Goal: Communication & Community: Answer question/provide support

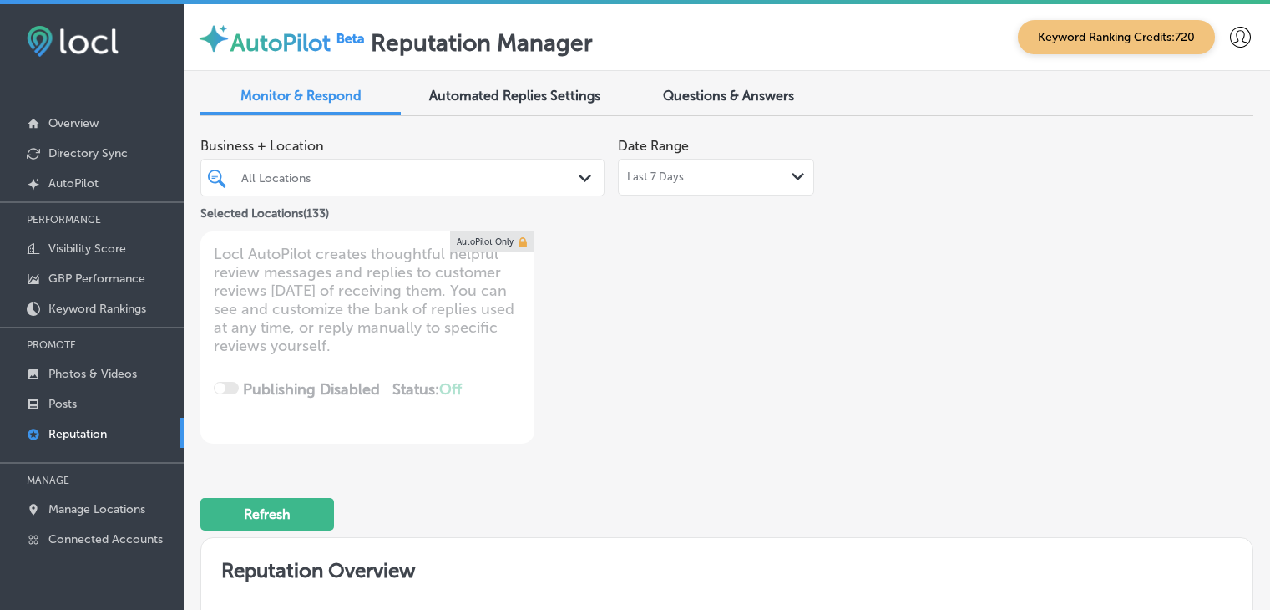
drag, startPoint x: 0, startPoint y: 0, endPoint x: 561, endPoint y: 452, distance: 720.6
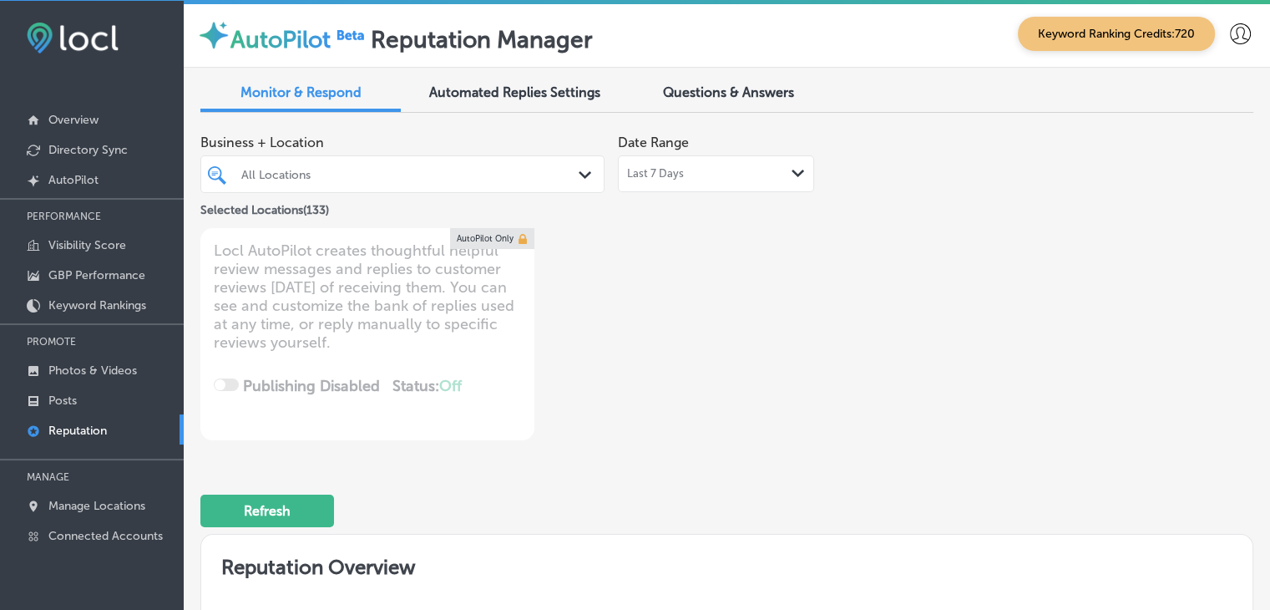
scroll to position [4220, 0]
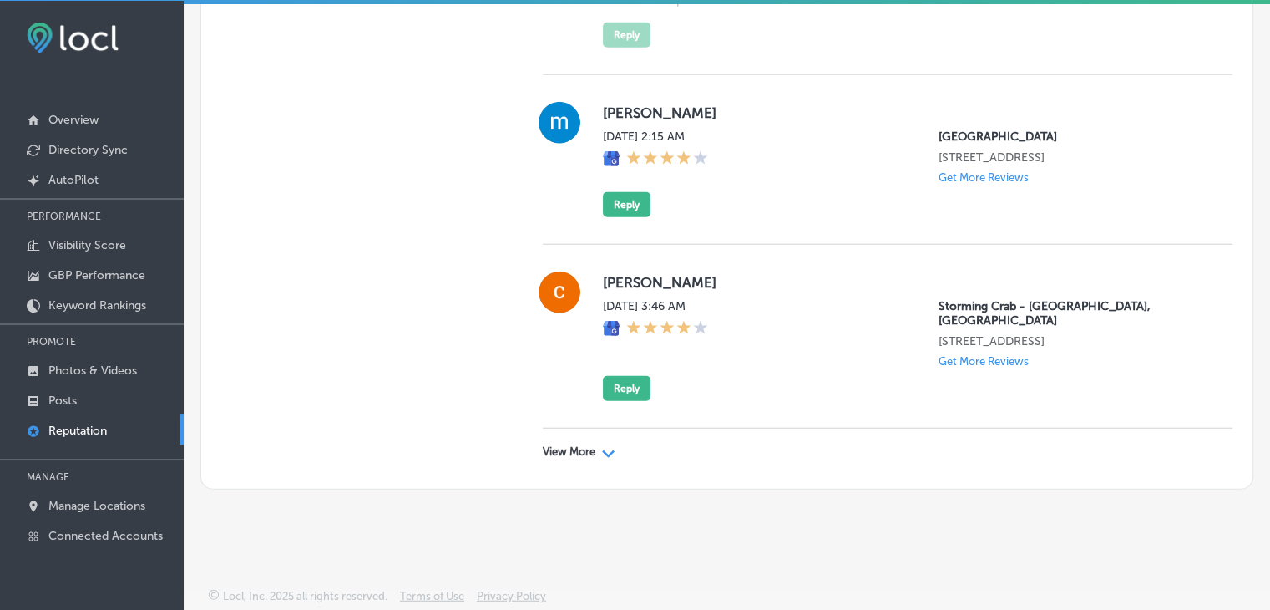
click at [567, 445] on p "View More" at bounding box center [569, 451] width 53 height 13
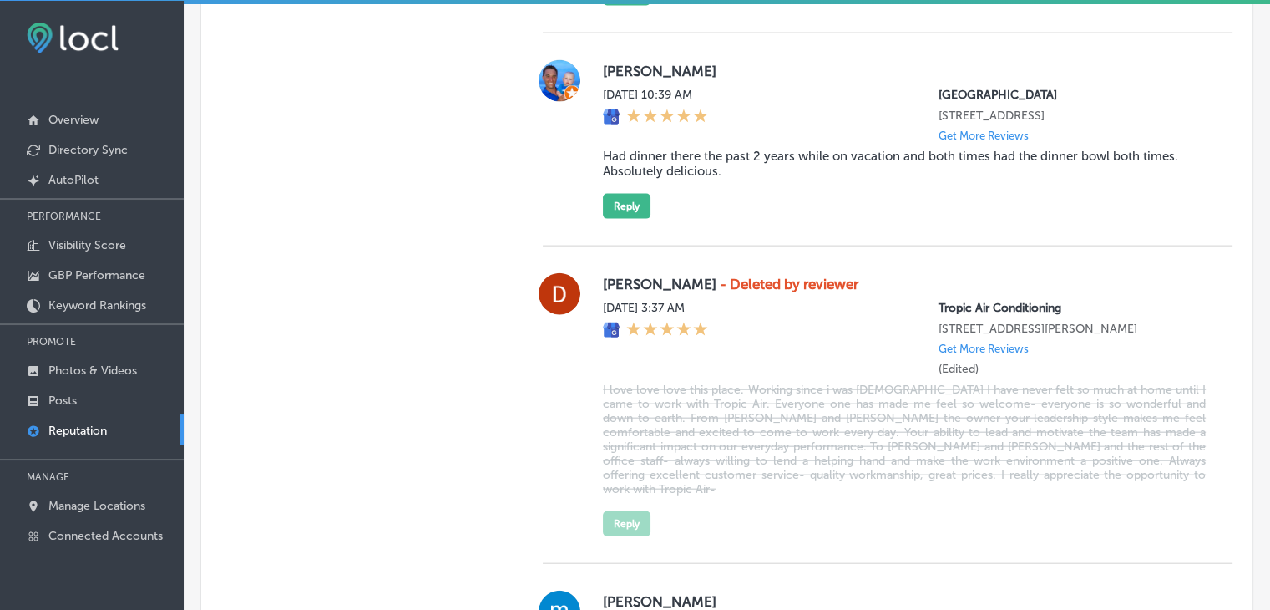
type textarea "x"
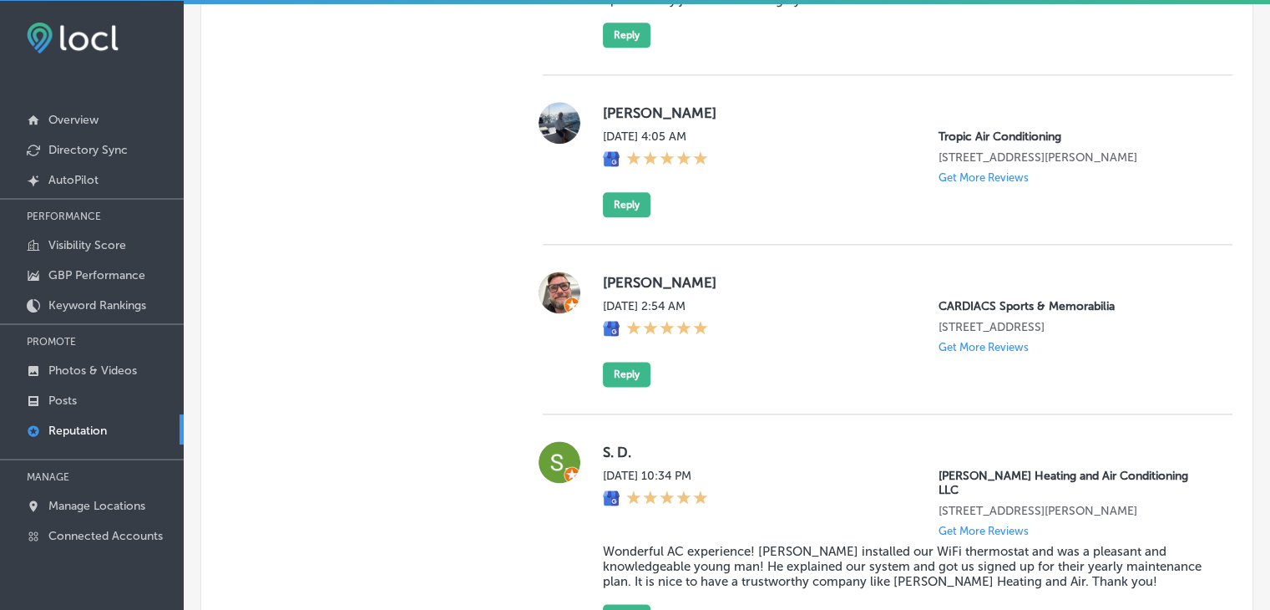
scroll to position [2299, 0]
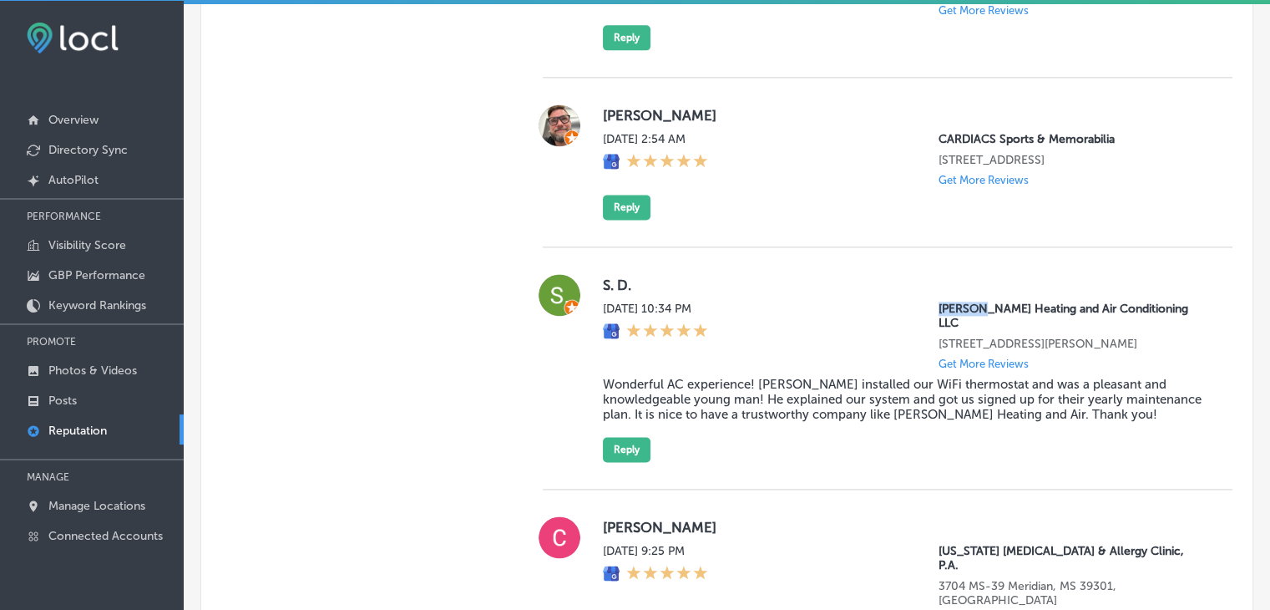
drag, startPoint x: 919, startPoint y: 315, endPoint x: 966, endPoint y: 320, distance: 47.9
click at [966, 320] on div "[DATE] 10:34 PM [PERSON_NAME] Heating and Air Conditioning LLC [STREET_ADDRESS]…" at bounding box center [904, 336] width 603 height 68
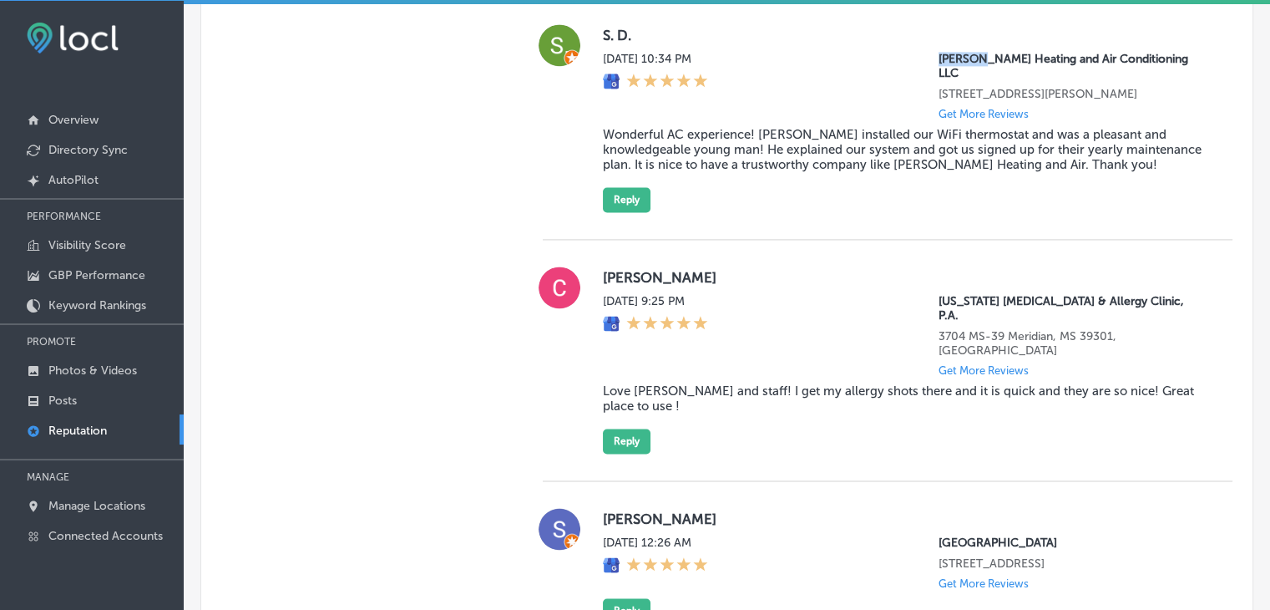
scroll to position [2549, 0]
click at [1036, 328] on p "3704 MS-39 Meridian, MS 39301, [GEOGRAPHIC_DATA]" at bounding box center [1072, 342] width 267 height 28
copy p "Meridian"
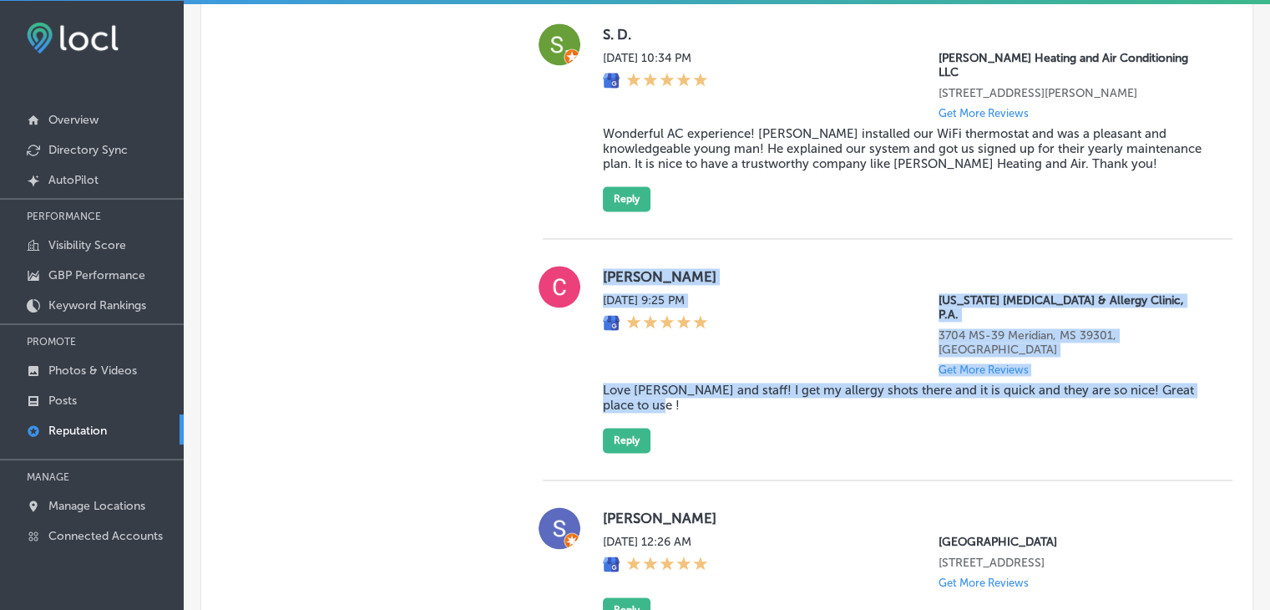
drag, startPoint x: 590, startPoint y: 271, endPoint x: 675, endPoint y: 383, distance: 141.3
click at [675, 383] on div "[PERSON_NAME] [DATE] 9:25 PM [US_STATE] [MEDICAL_DATA] & Allergy Clinic, P.A. 3…" at bounding box center [888, 359] width 690 height 187
copy div "[PERSON_NAME] [DATE] 9:25 PM [US_STATE] [MEDICAL_DATA] & Allergy Clinic, P.A. 3…"
click at [617, 428] on button "Reply" at bounding box center [627, 440] width 48 height 25
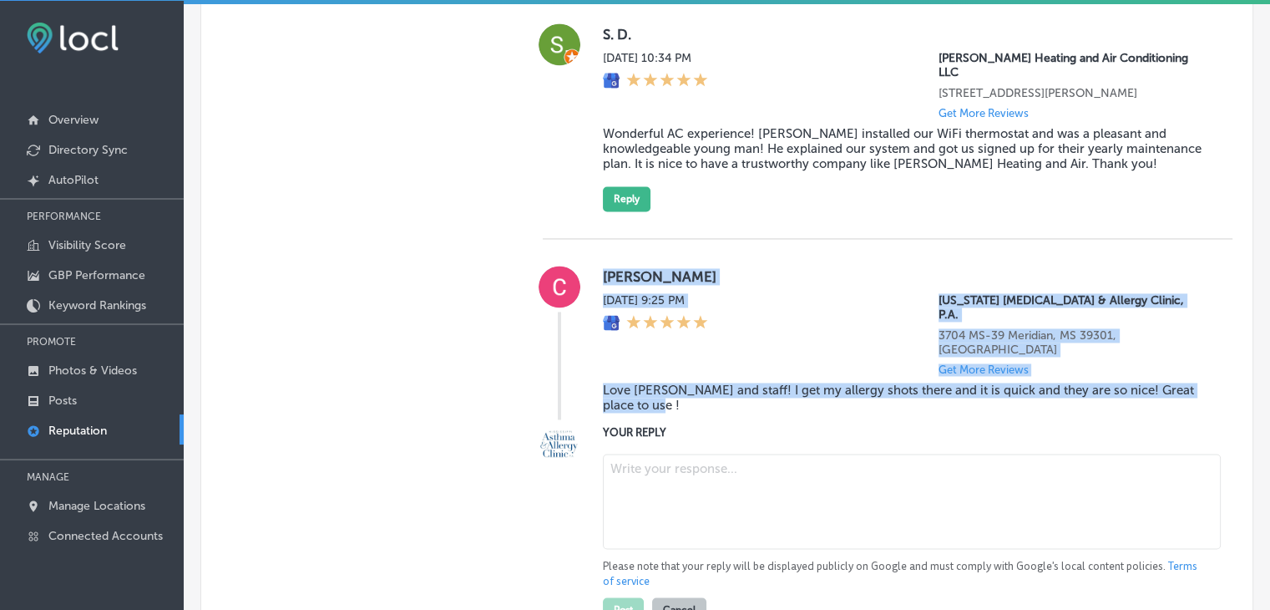
click at [651, 461] on textarea at bounding box center [912, 501] width 618 height 95
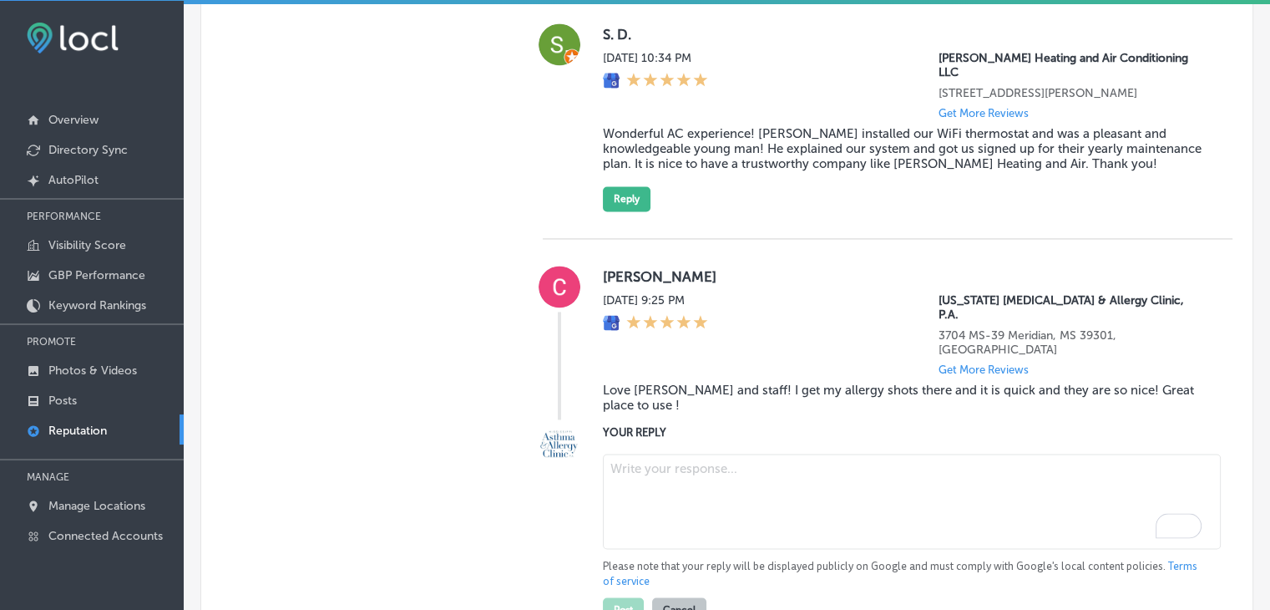
click at [663, 481] on textarea "To enrich screen reader interactions, please activate Accessibility in Grammarl…" at bounding box center [912, 501] width 618 height 95
paste textarea "Thank you for your wonderful review, [PERSON_NAME]! We’re so glad to hear that …"
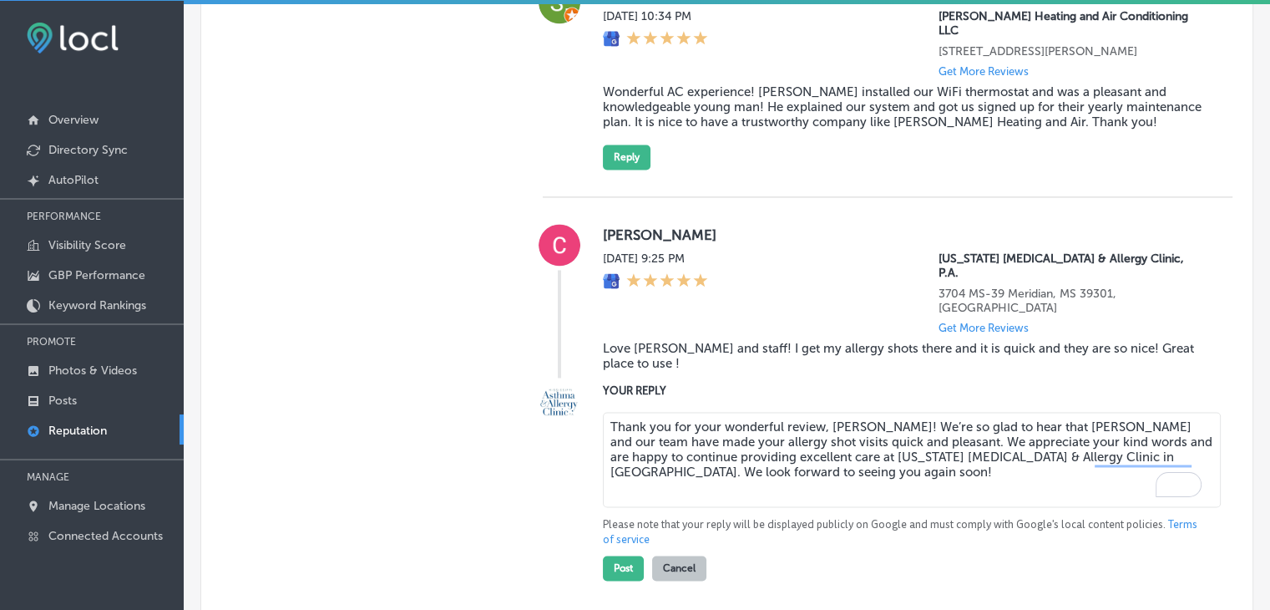
scroll to position [2633, 0]
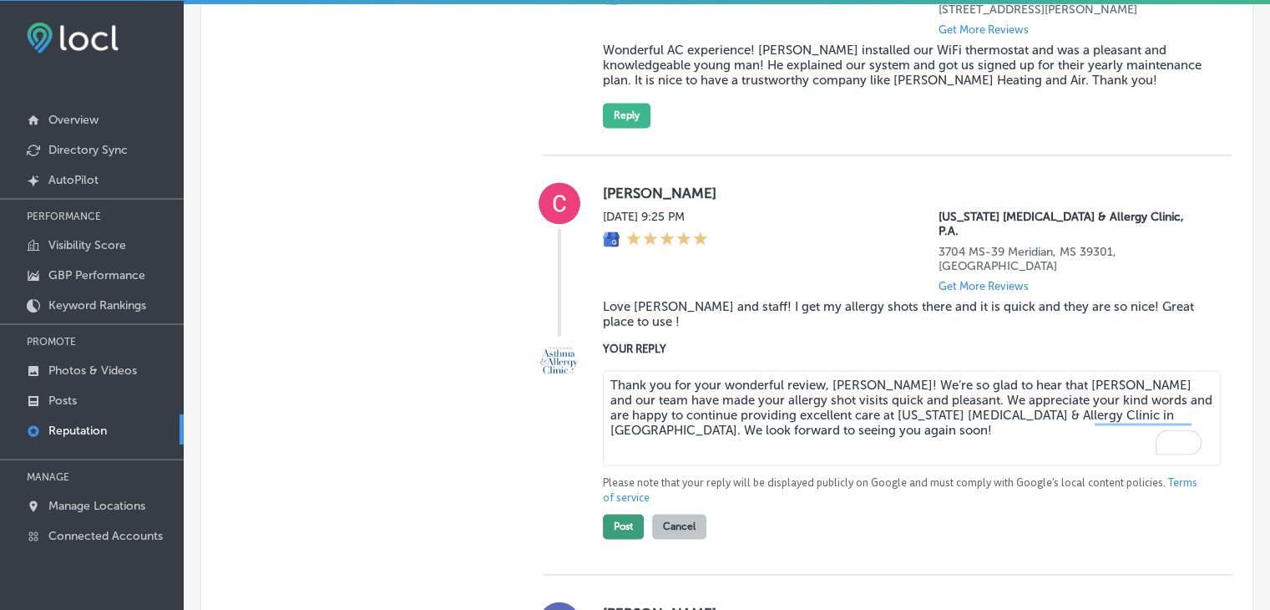
type textarea "Thank you for your wonderful review, [PERSON_NAME]! We’re so glad to hear that …"
click at [607, 514] on button "Post" at bounding box center [623, 526] width 41 height 25
type textarea "x"
